Goal: Find specific page/section

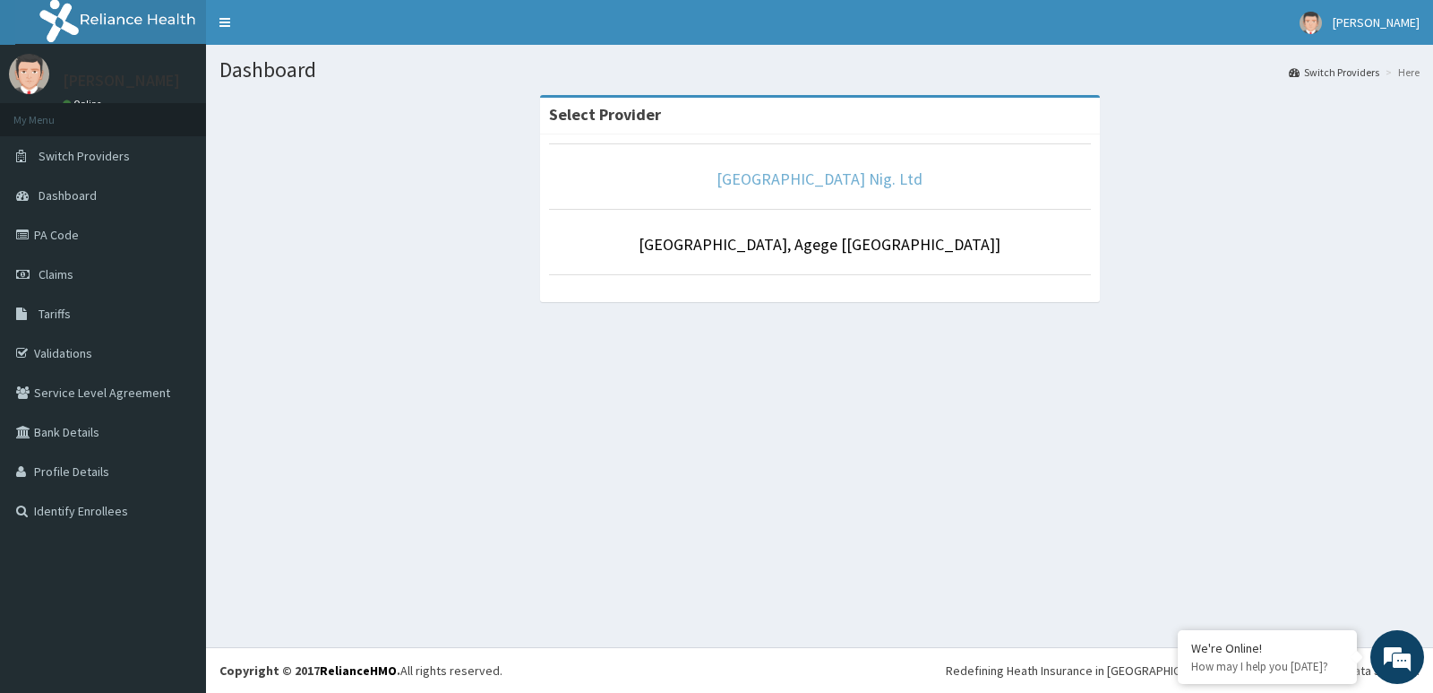
click at [874, 183] on link "[GEOGRAPHIC_DATA] Nig. Ltd" at bounding box center [820, 178] width 206 height 21
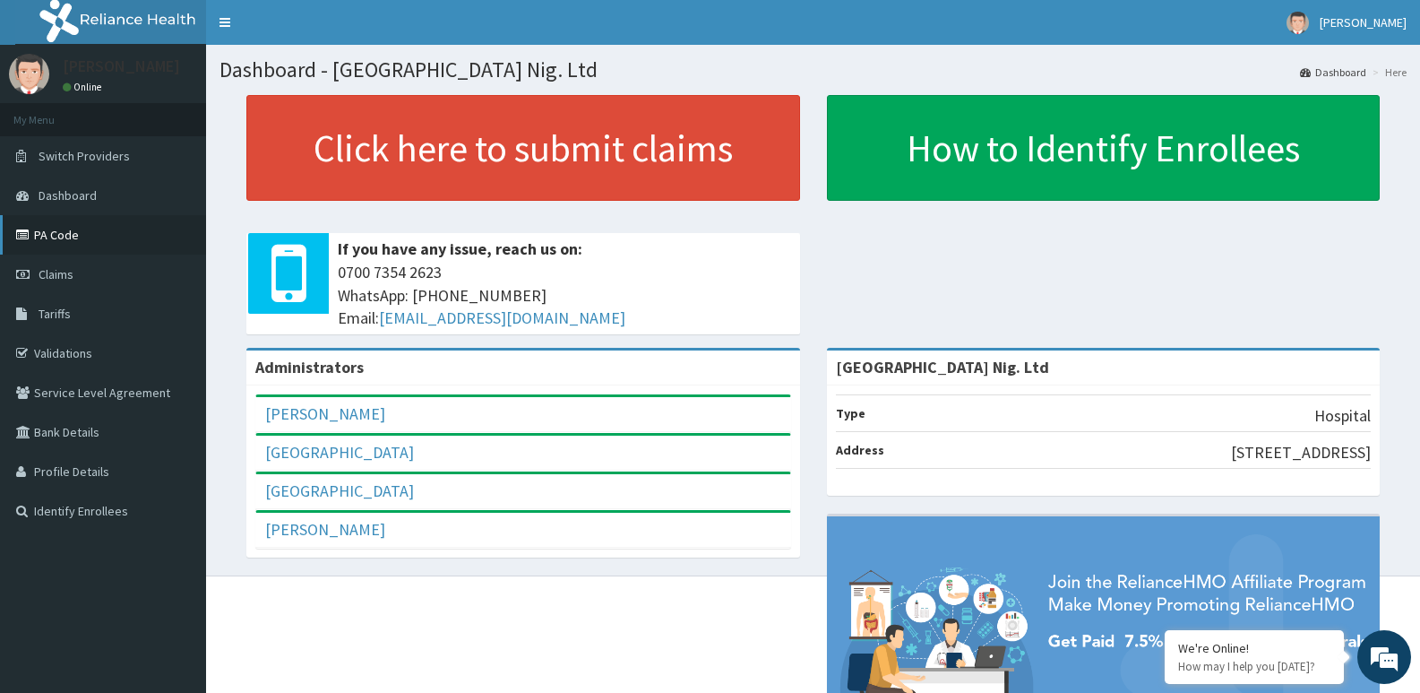
click at [96, 247] on link "PA Code" at bounding box center [103, 234] width 206 height 39
